Goal: Check status: Check status

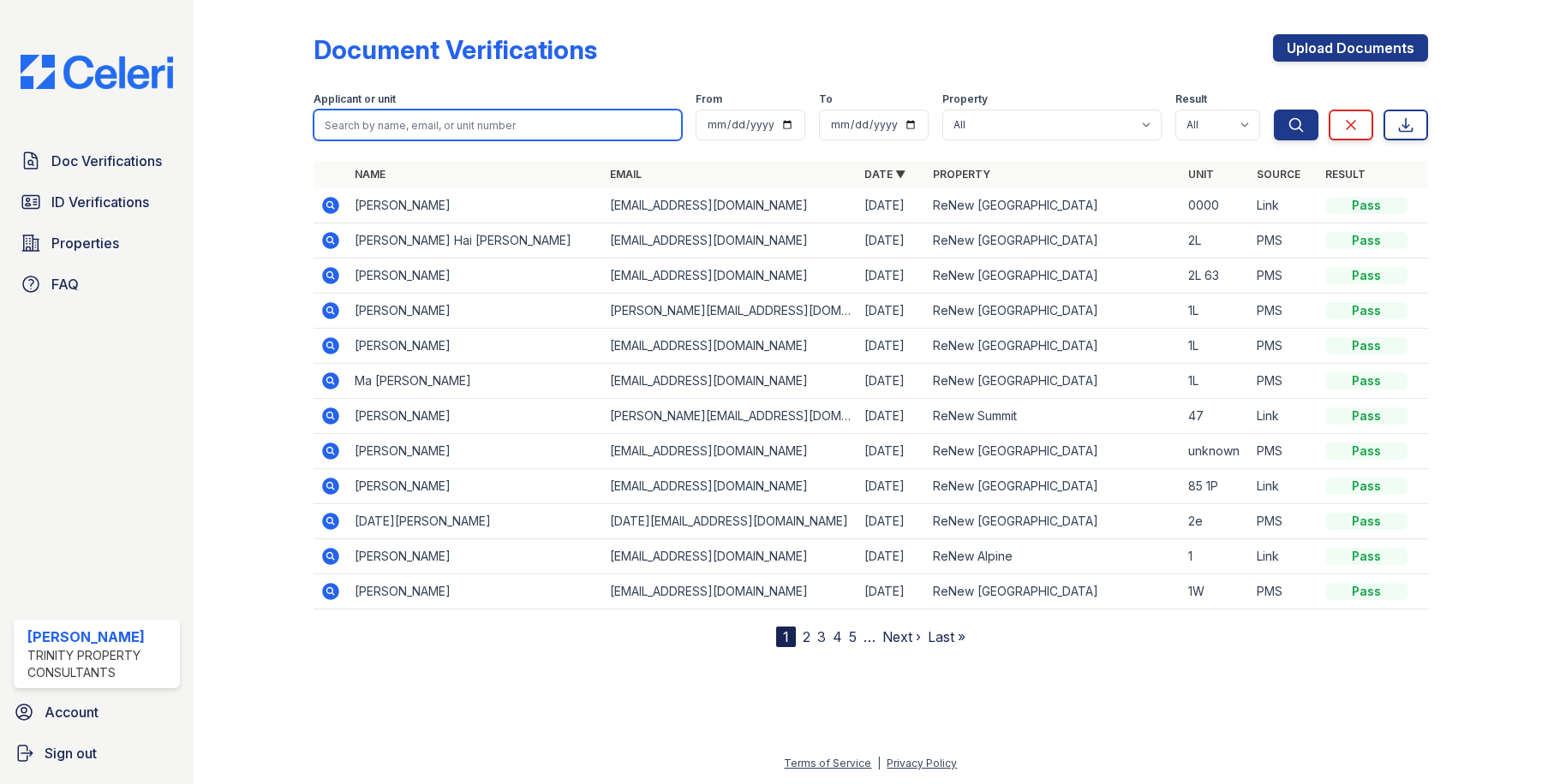
click at [393, 123] on input "search" at bounding box center [496, 125] width 367 height 31
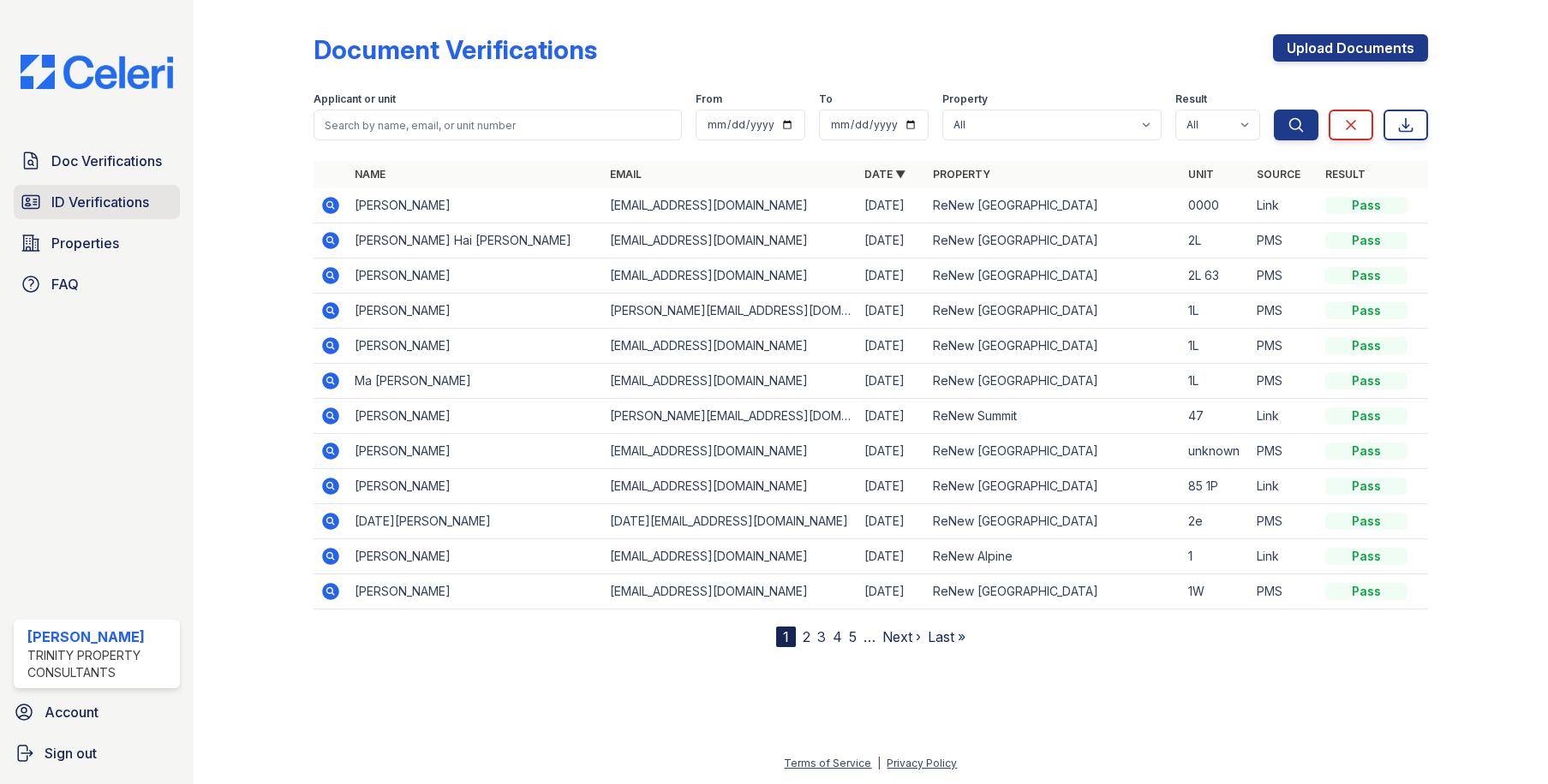
click at [115, 201] on span "ID Verifications" at bounding box center [100, 202] width 97 height 21
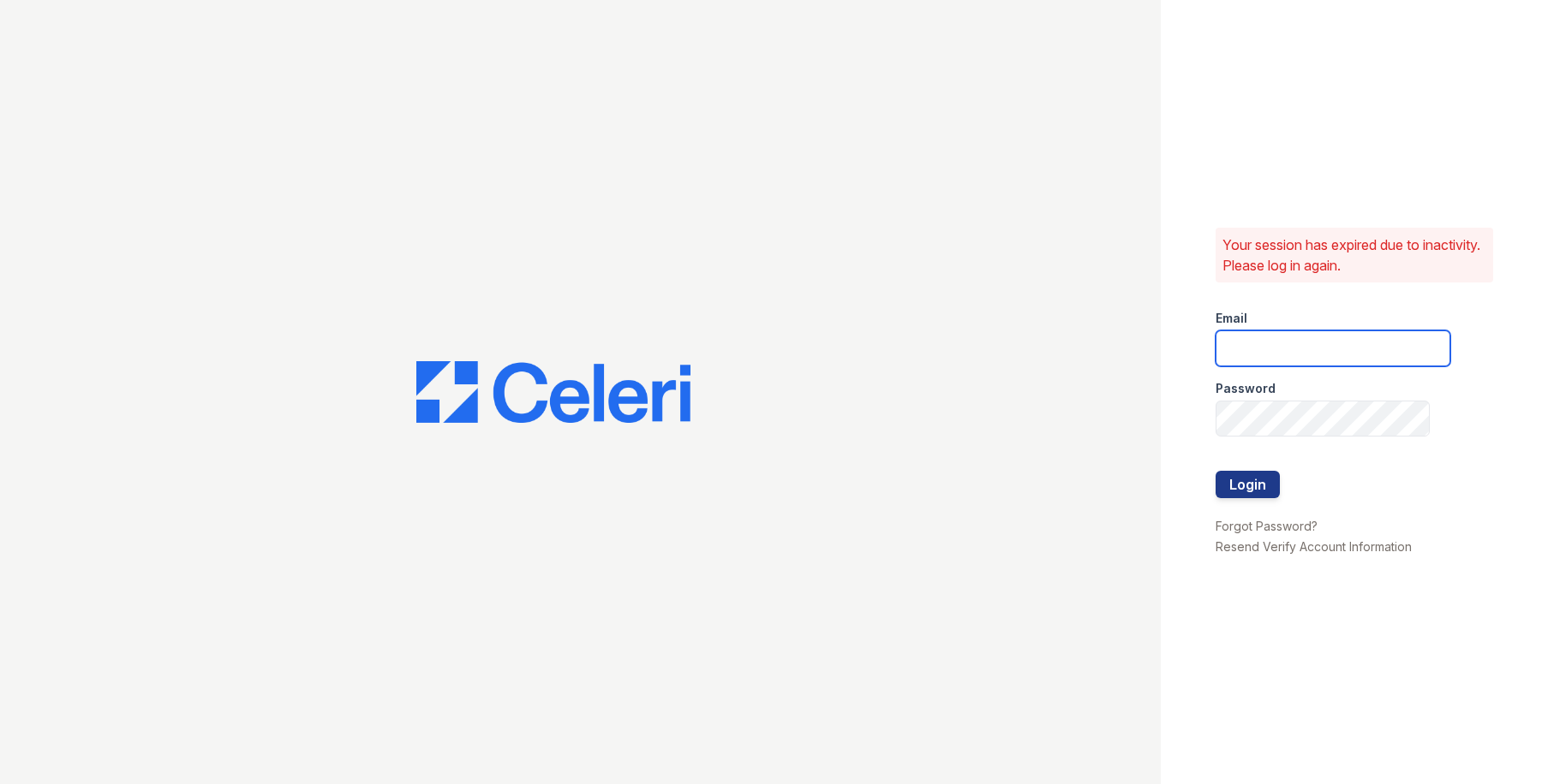
click at [1299, 358] on input "email" at bounding box center [1332, 348] width 235 height 36
type input "owilliams@trinity-pm.com"
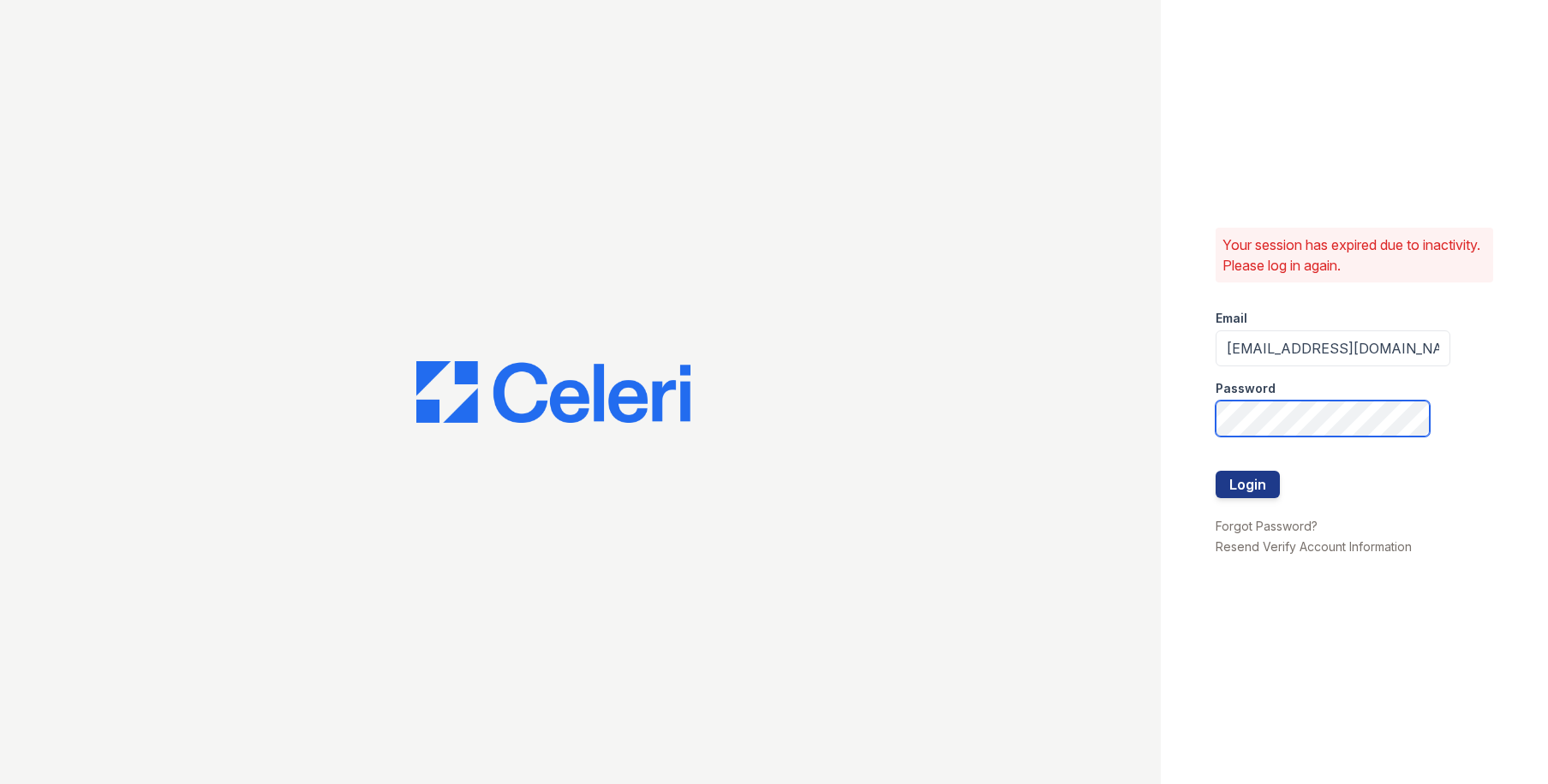
click at [1215, 471] on button "Login" at bounding box center [1247, 484] width 64 height 27
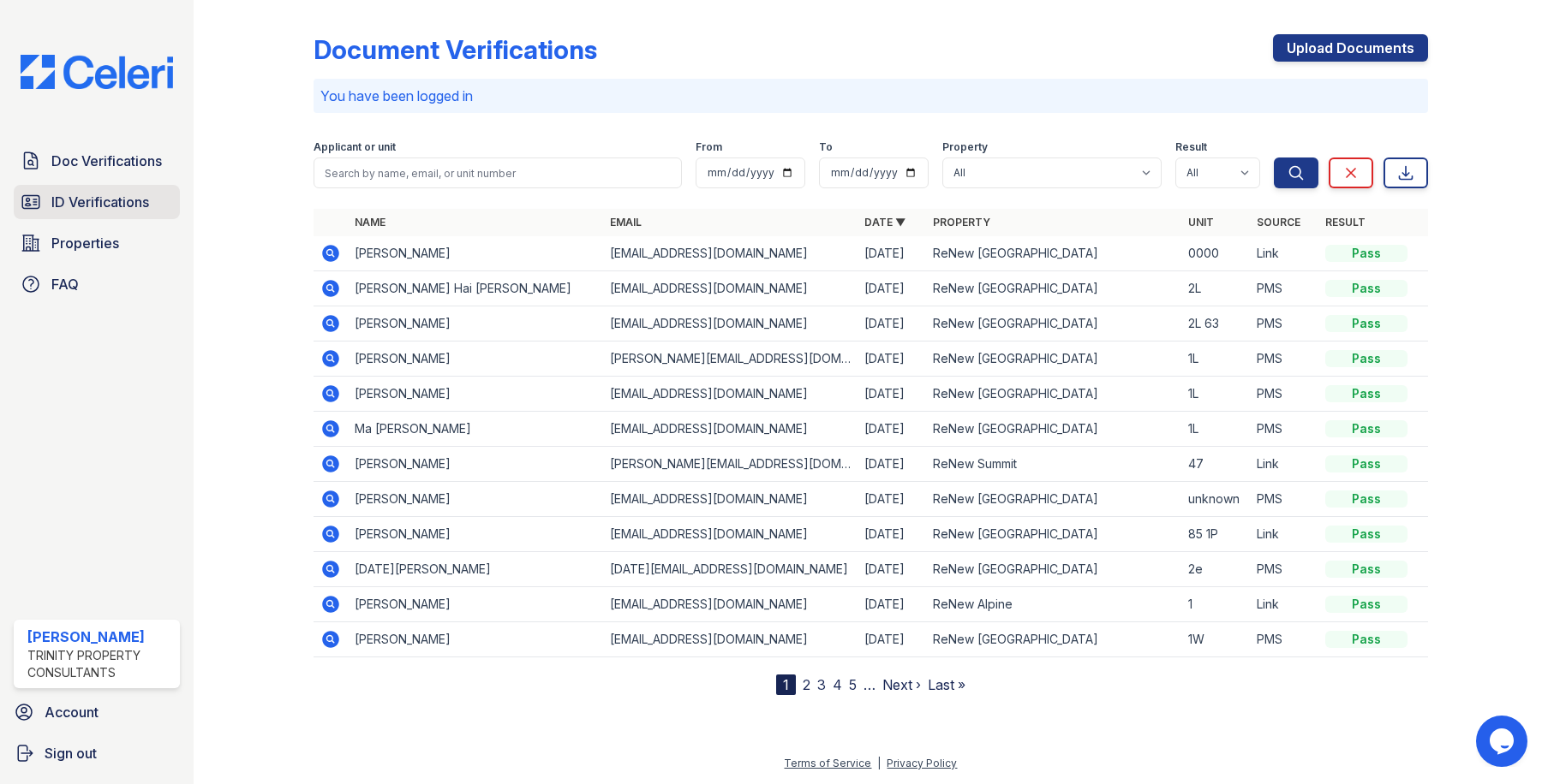
click at [96, 205] on span "ID Verifications" at bounding box center [100, 202] width 97 height 21
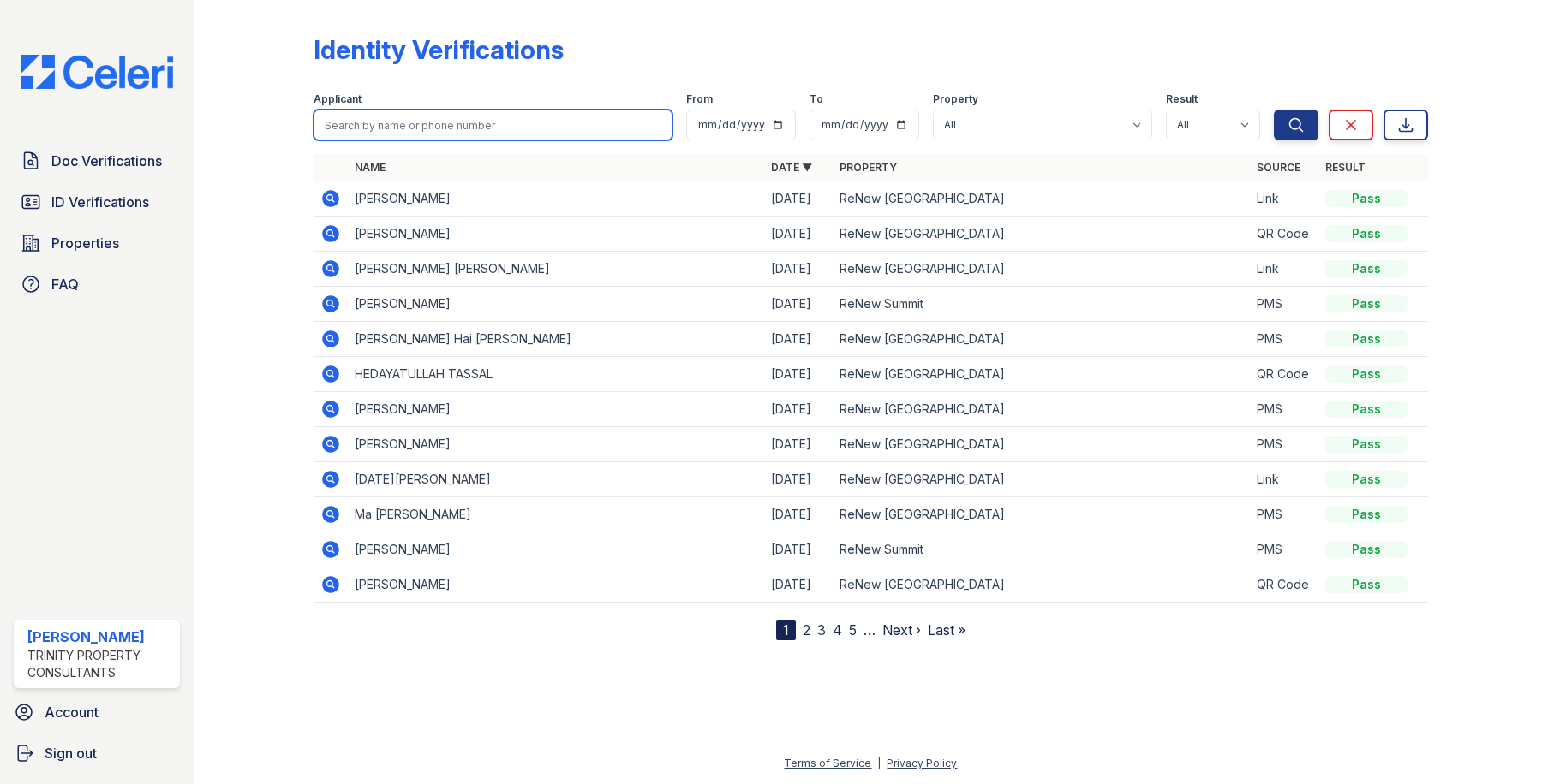
click at [398, 124] on input "search" at bounding box center [492, 125] width 358 height 31
type input "adely"
click at [1274, 109] on button "Search" at bounding box center [1295, 125] width 44 height 31
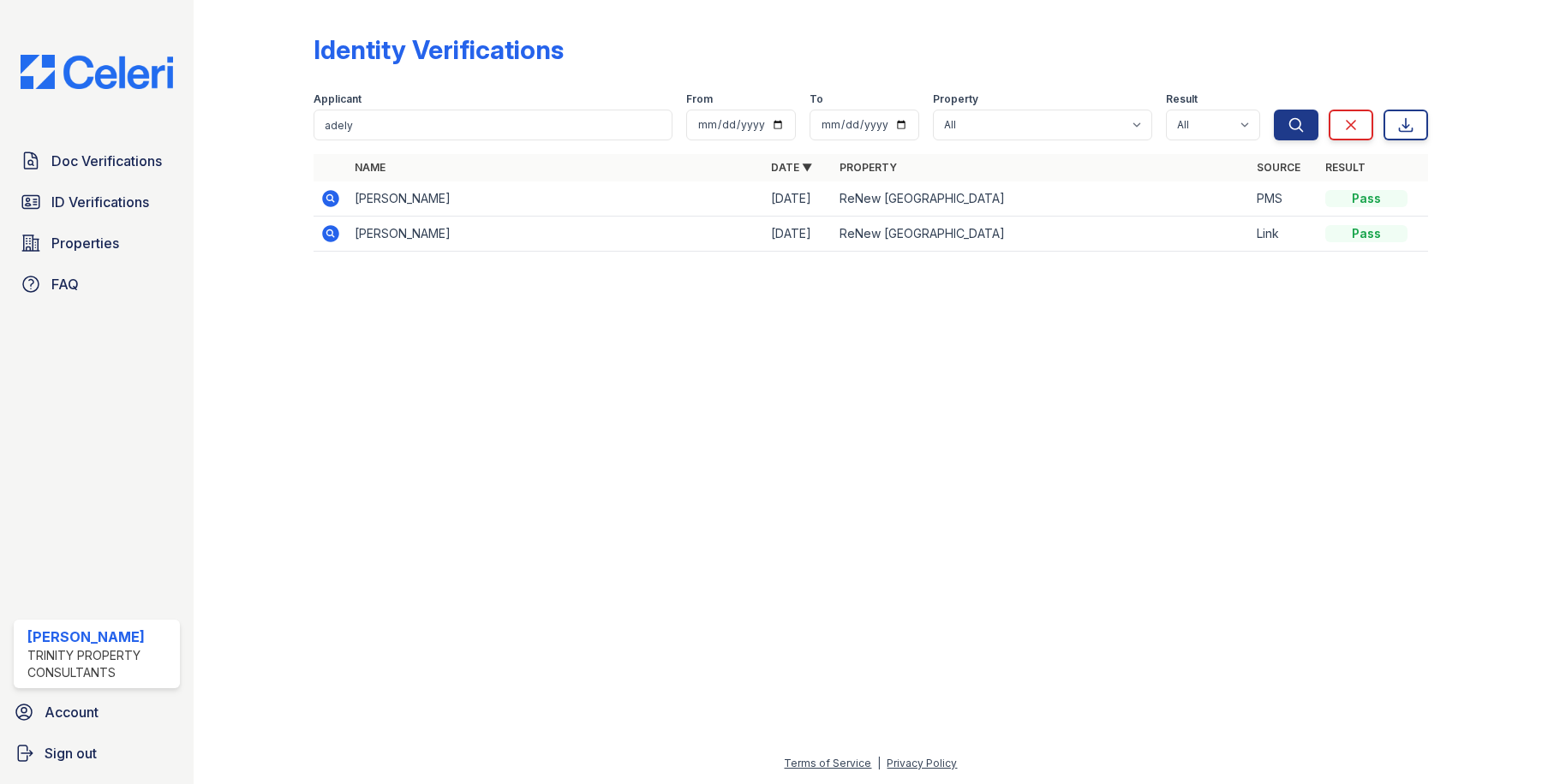
click at [337, 194] on icon at bounding box center [331, 198] width 17 height 17
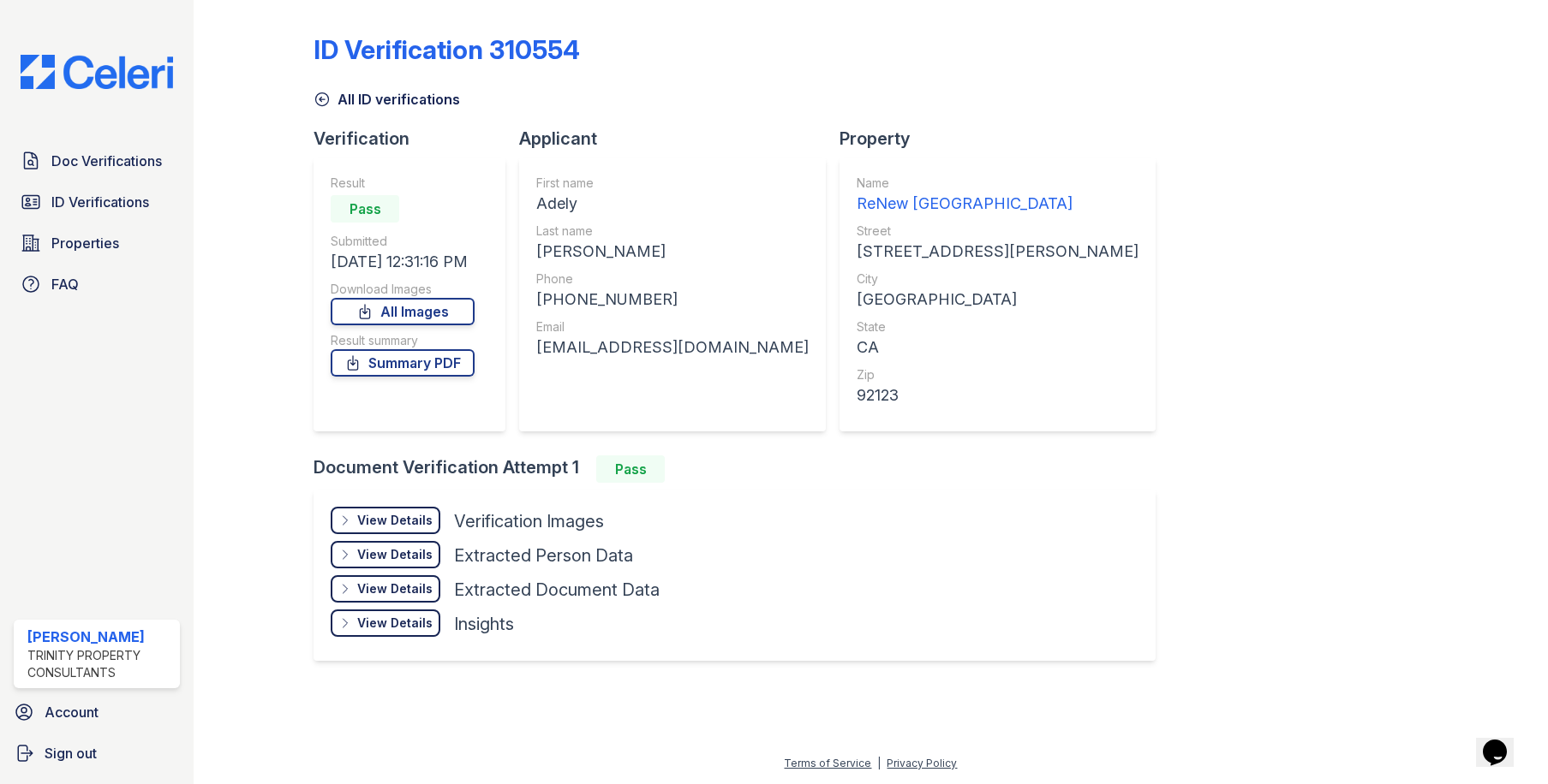
click at [400, 516] on div "View Details" at bounding box center [395, 520] width 76 height 17
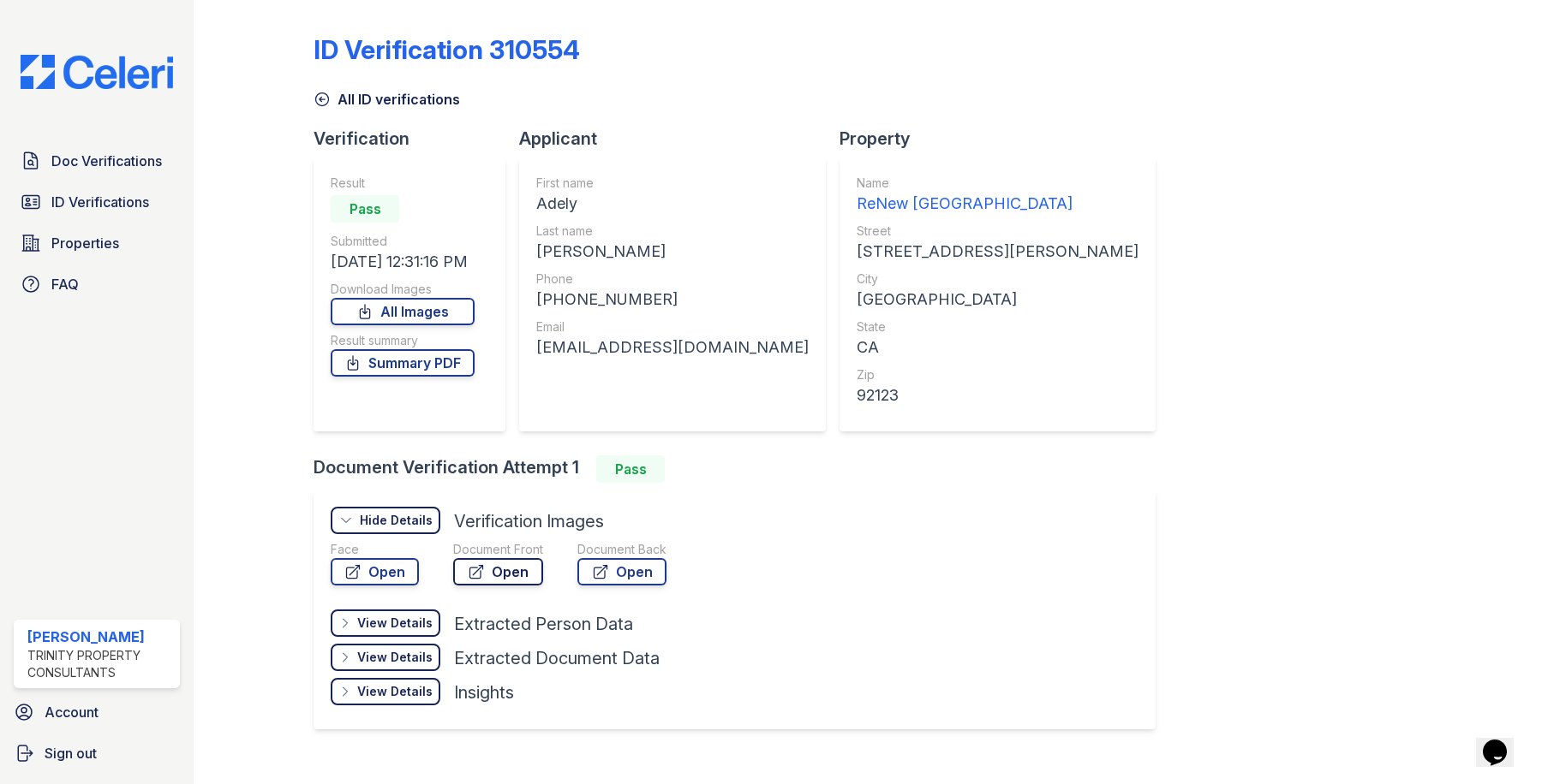
click at [496, 570] on link "Open" at bounding box center [498, 572] width 90 height 27
click at [319, 99] on icon at bounding box center [322, 99] width 13 height 13
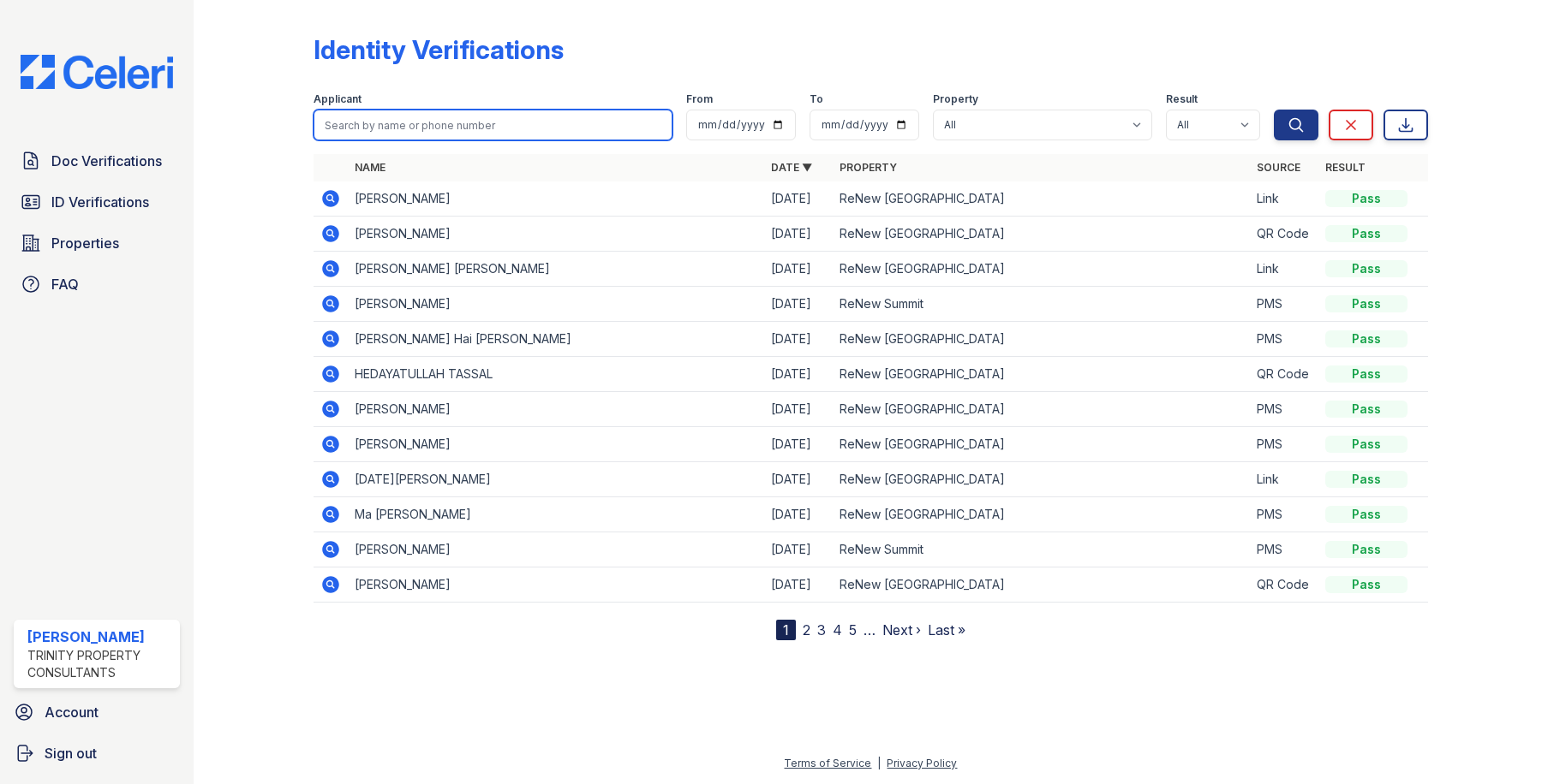
click at [407, 124] on input "search" at bounding box center [492, 125] width 358 height 31
type input "[PERSON_NAME]"
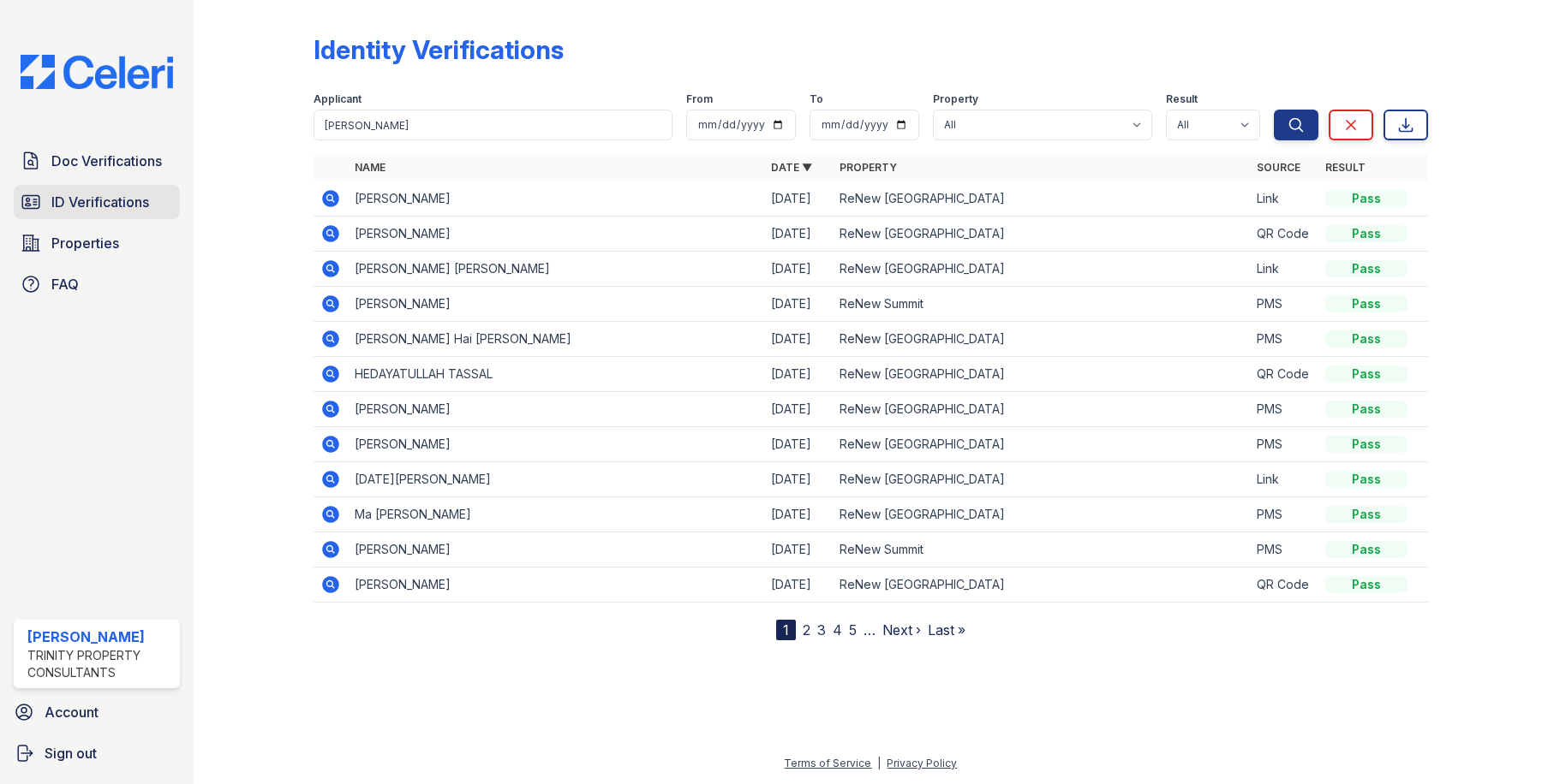
click at [145, 209] on span "ID Verifications" at bounding box center [100, 202] width 97 height 21
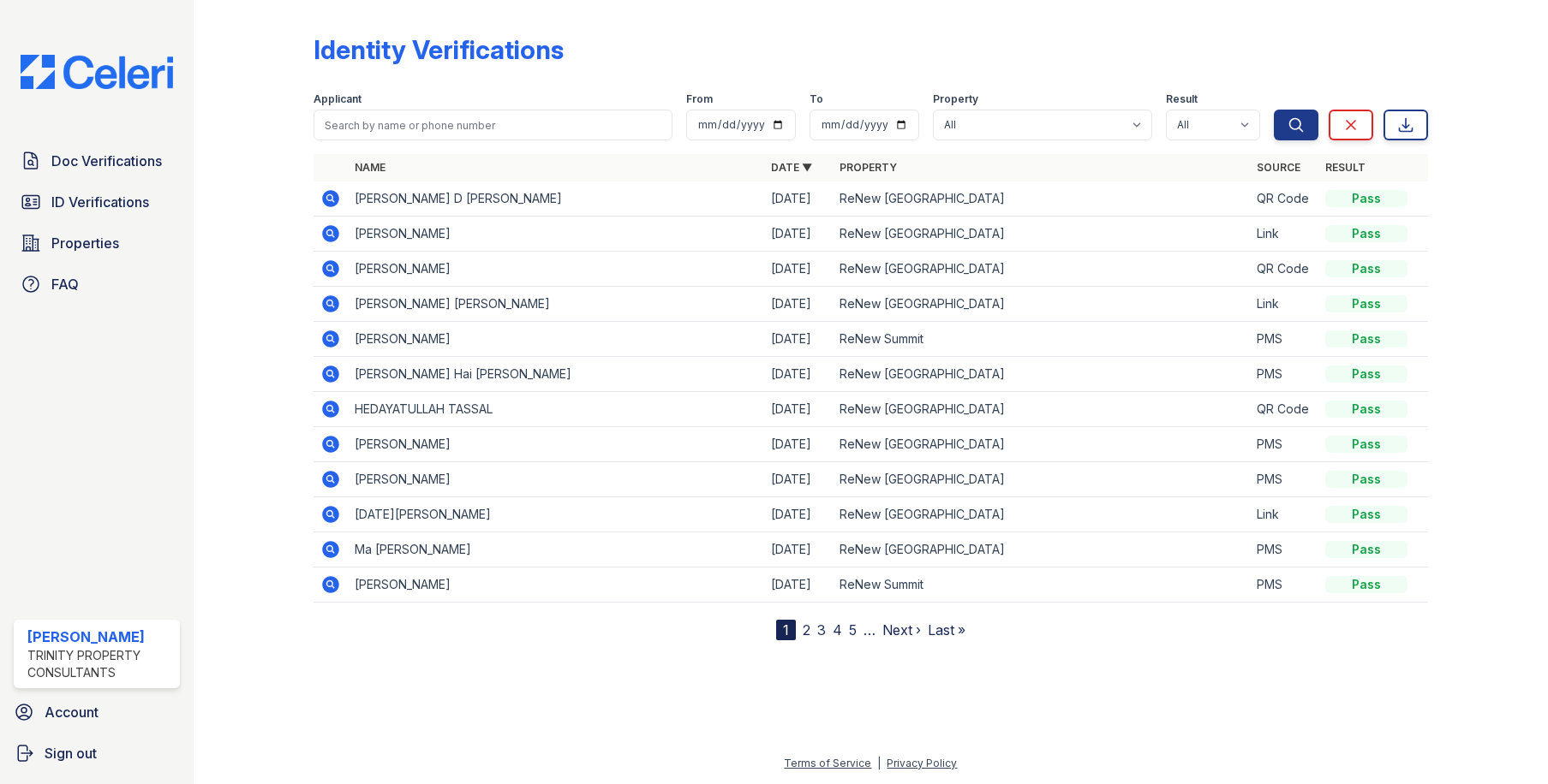
click at [333, 198] on icon at bounding box center [330, 198] width 21 height 21
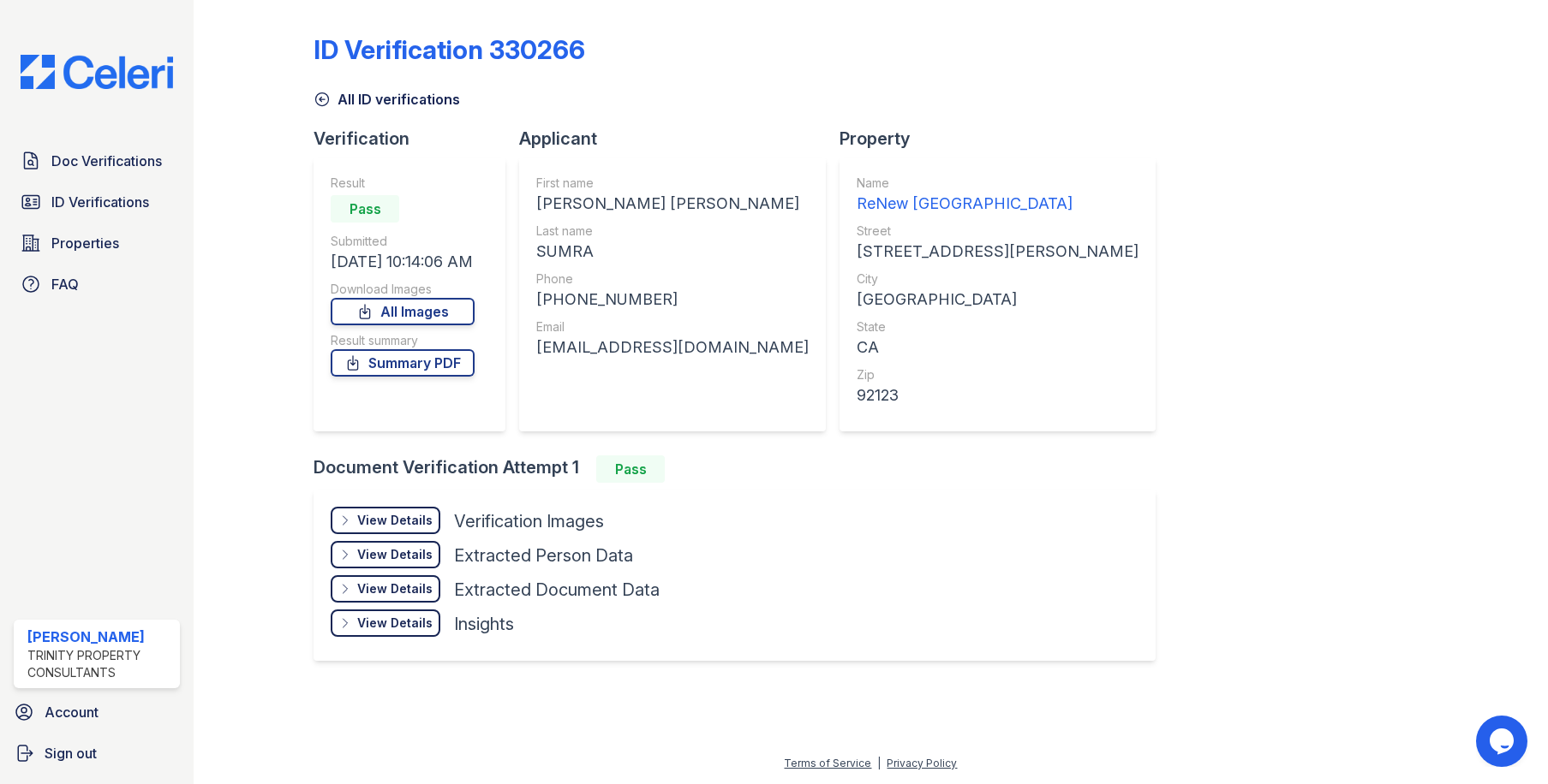
click at [403, 526] on div "View Details" at bounding box center [395, 520] width 76 height 17
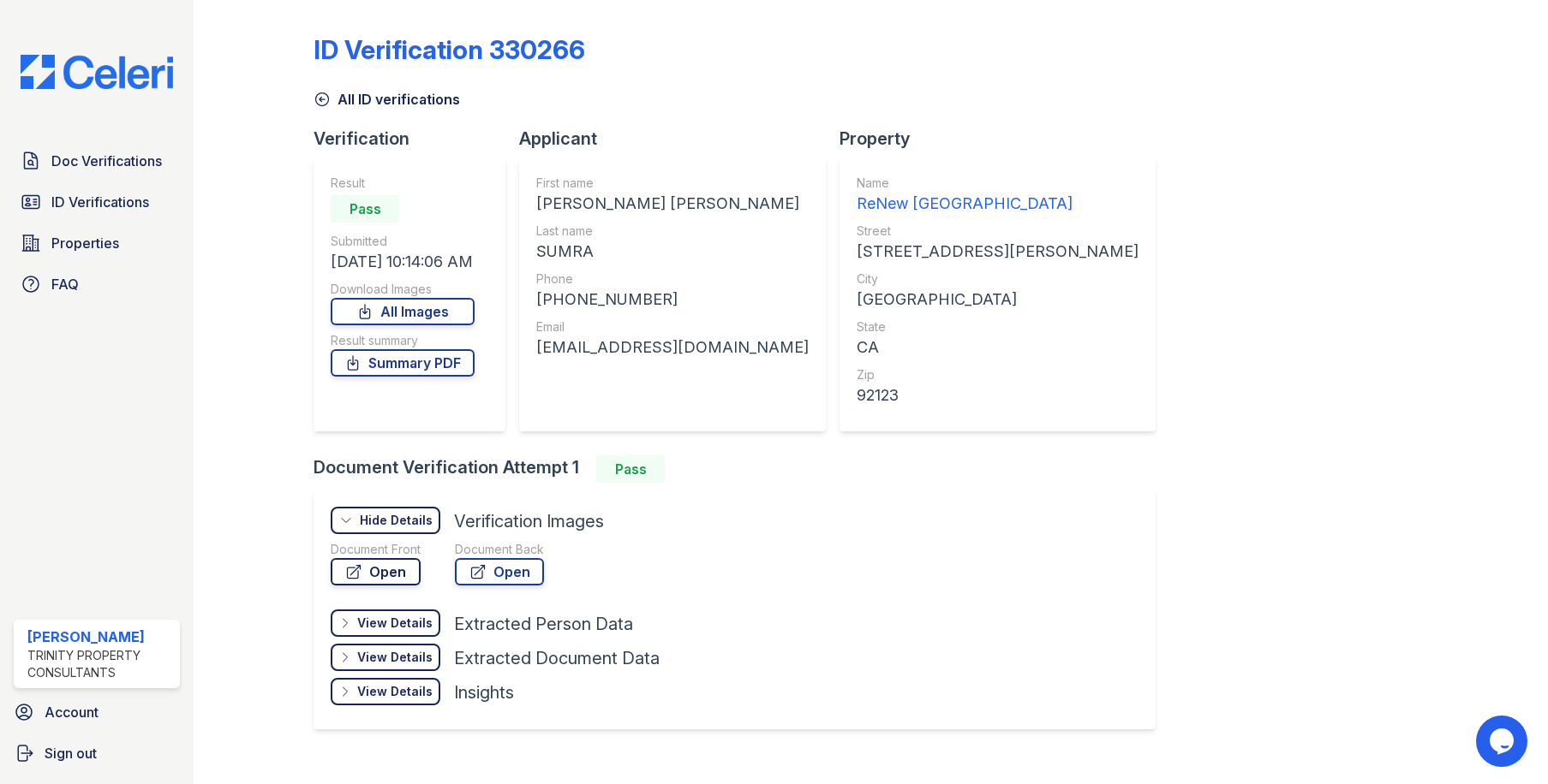
click at [405, 576] on link "Open" at bounding box center [375, 572] width 90 height 27
